Goal: Task Accomplishment & Management: Manage account settings

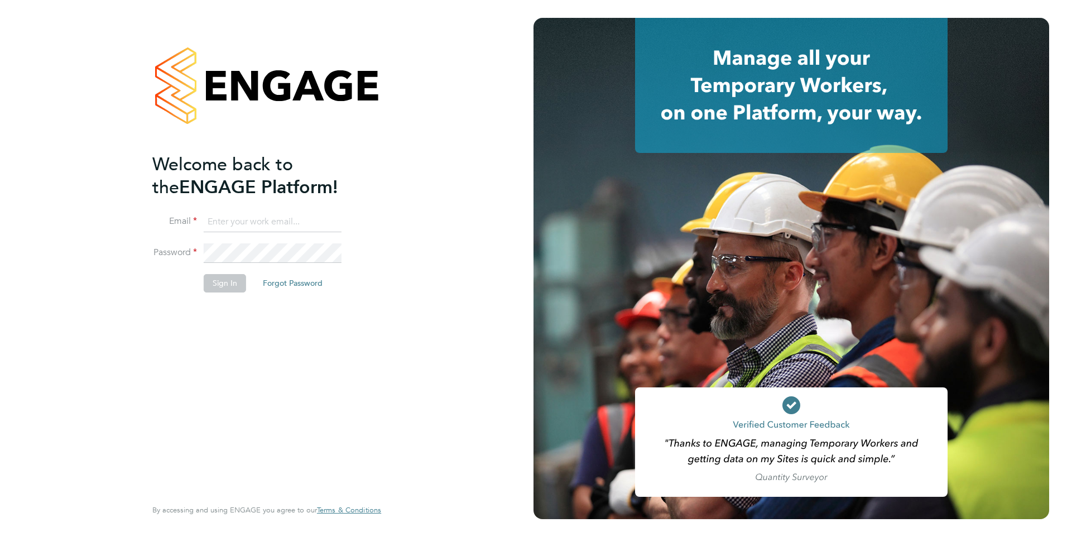
type input "[PERSON_NAME][EMAIL_ADDRESS][PERSON_NAME][DOMAIN_NAME]"
click at [225, 287] on button "Sign In" at bounding box center [225, 283] width 42 height 18
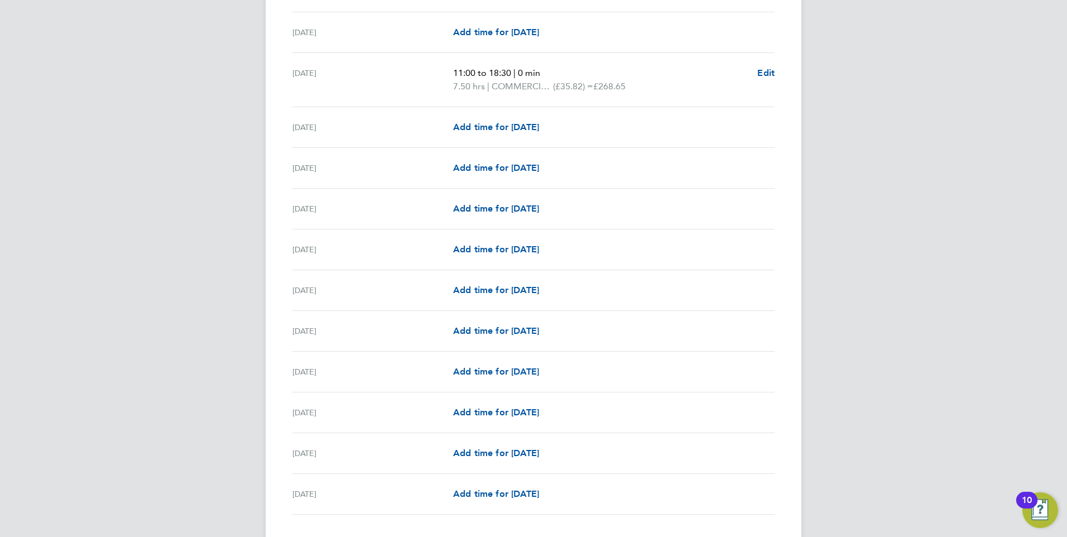
scroll to position [1161, 0]
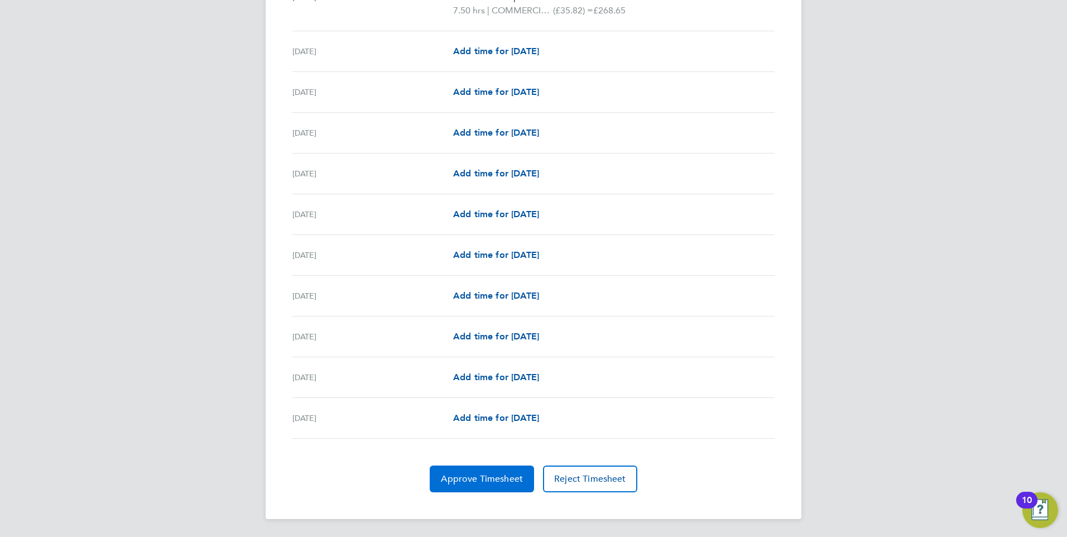
click at [478, 480] on span "Approve Timesheet" at bounding box center [482, 478] width 82 height 11
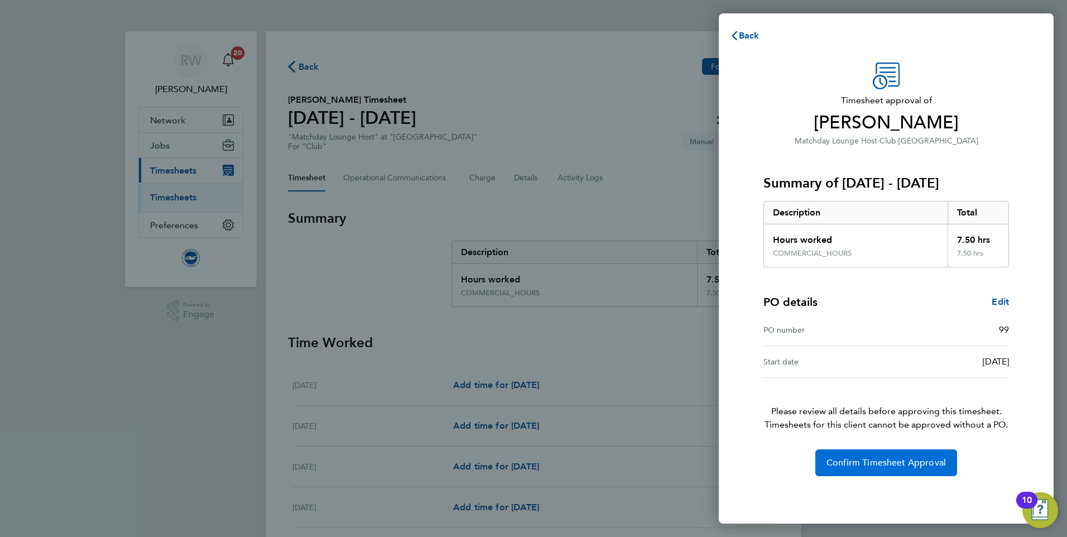
click at [897, 462] on span "Confirm Timesheet Approval" at bounding box center [885, 462] width 119 height 11
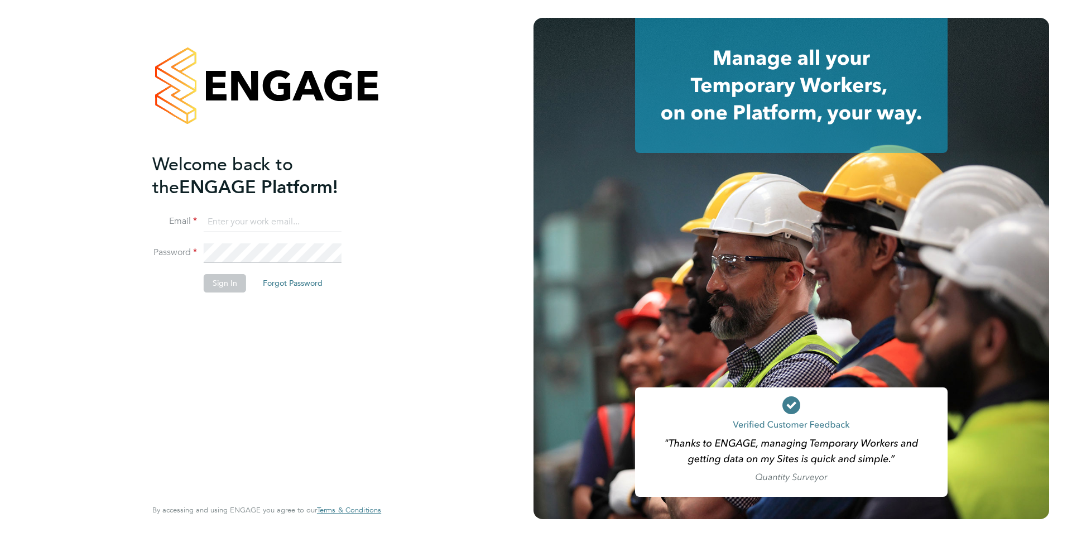
type input "[PERSON_NAME][EMAIL_ADDRESS][PERSON_NAME][DOMAIN_NAME]"
click at [224, 283] on button "Sign In" at bounding box center [225, 283] width 42 height 18
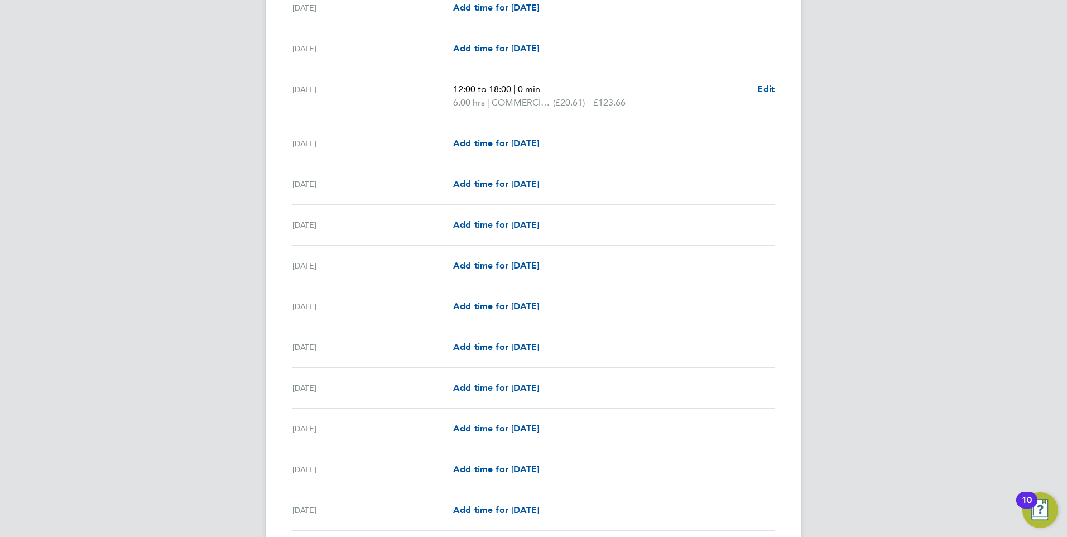
scroll to position [1161, 0]
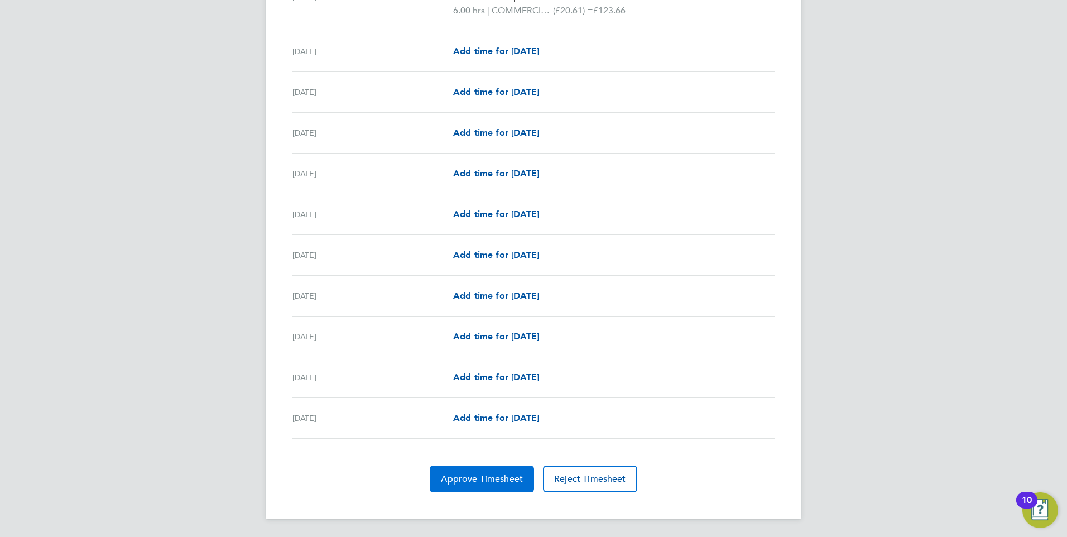
click at [477, 474] on span "Approve Timesheet" at bounding box center [482, 478] width 82 height 11
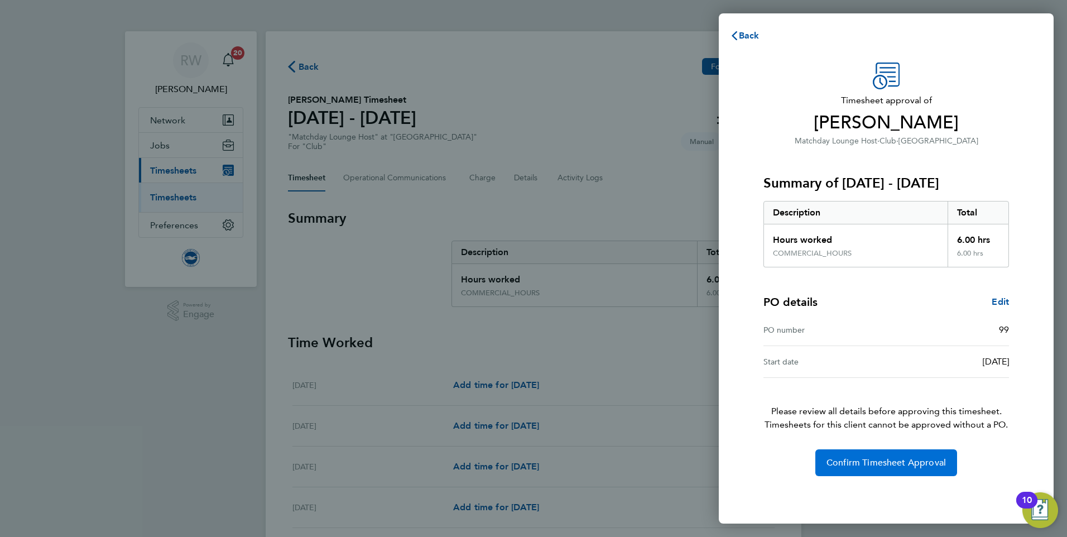
click at [899, 464] on span "Confirm Timesheet Approval" at bounding box center [885, 462] width 119 height 11
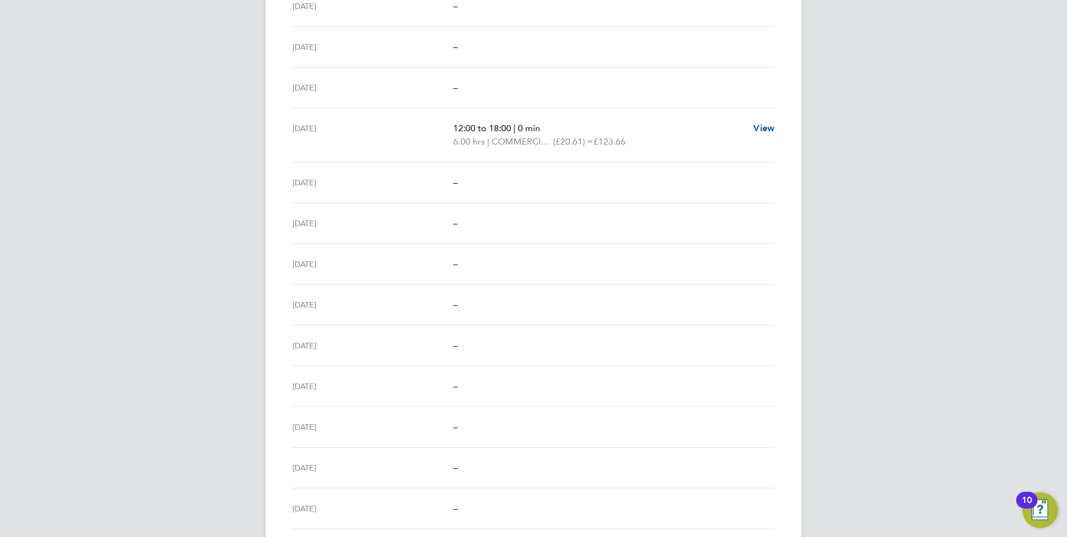
scroll to position [1108, 0]
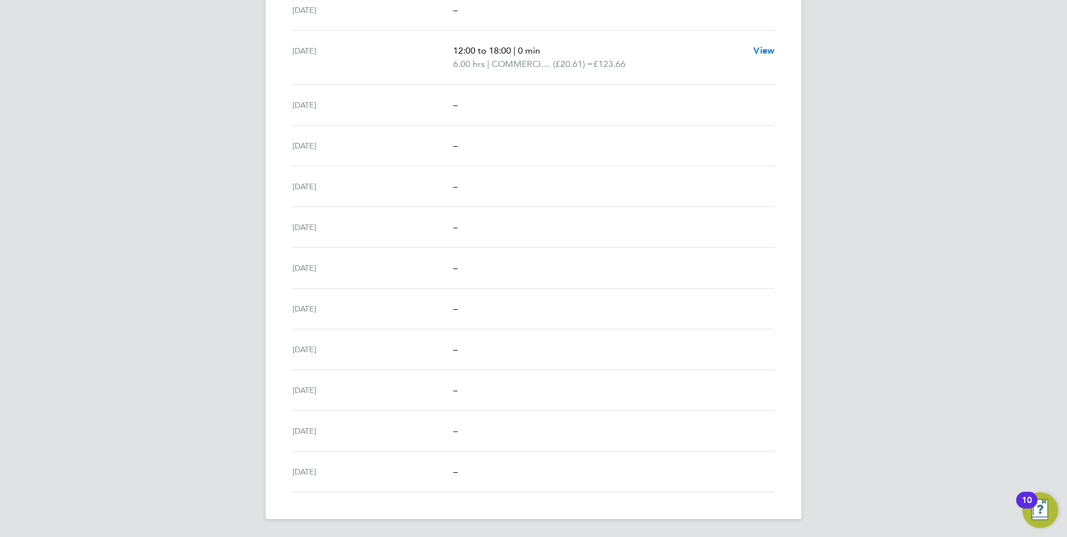
click at [763, 48] on span "View" at bounding box center [763, 50] width 21 height 11
